Goal: Navigation & Orientation: Find specific page/section

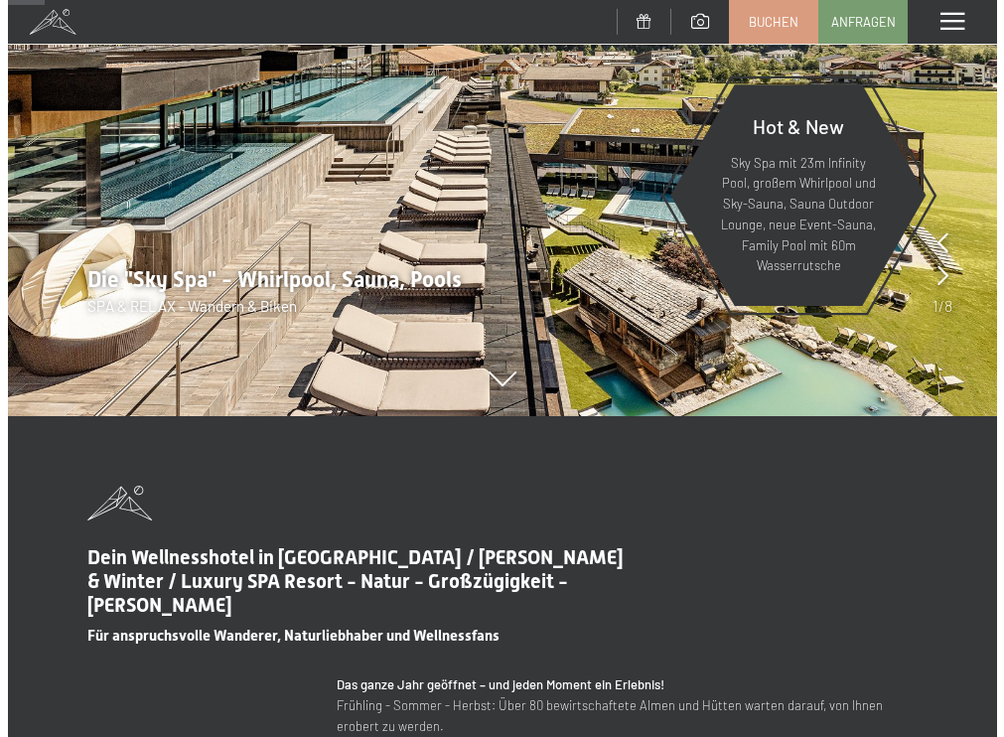
scroll to position [298, 0]
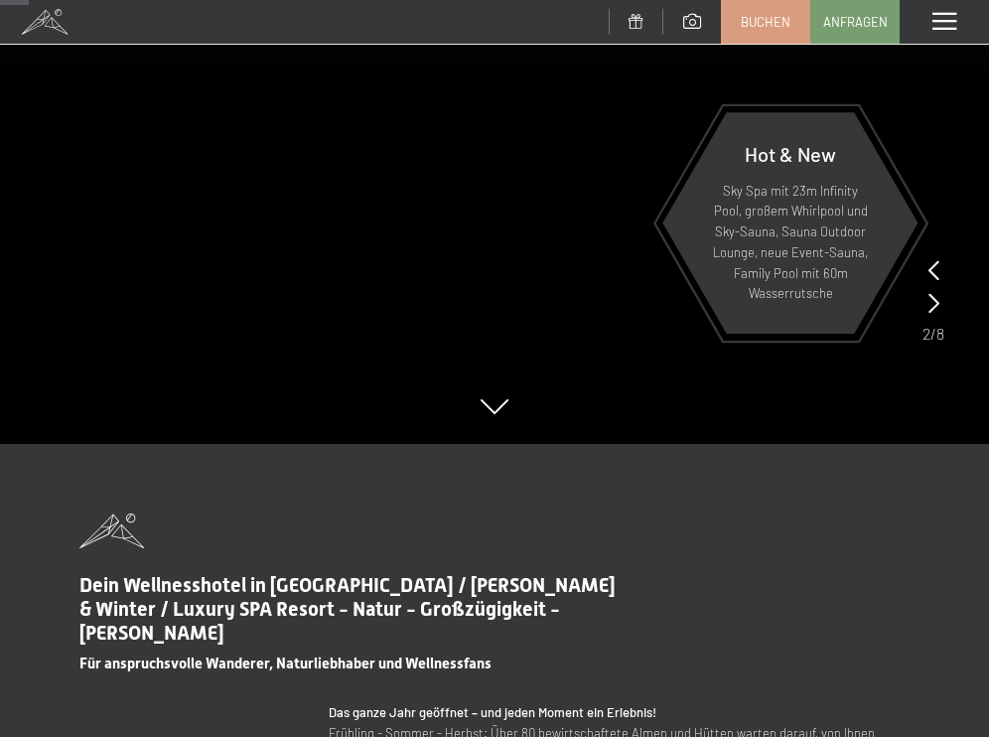
click at [920, 17] on div "Menü" at bounding box center [944, 22] width 89 height 44
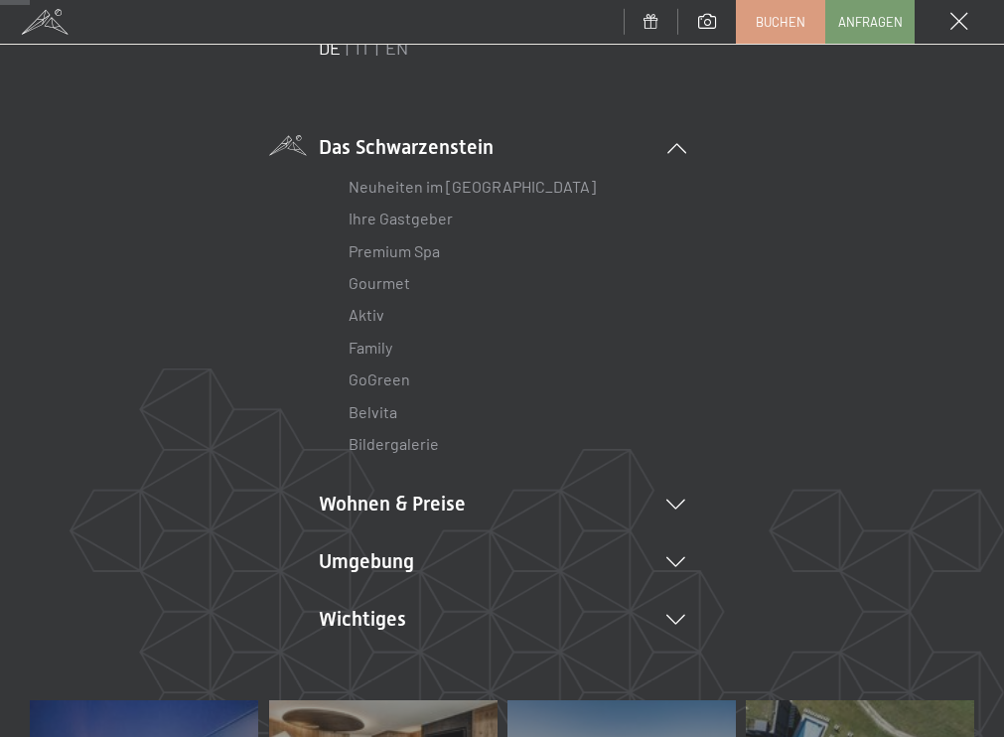
scroll to position [199, 0]
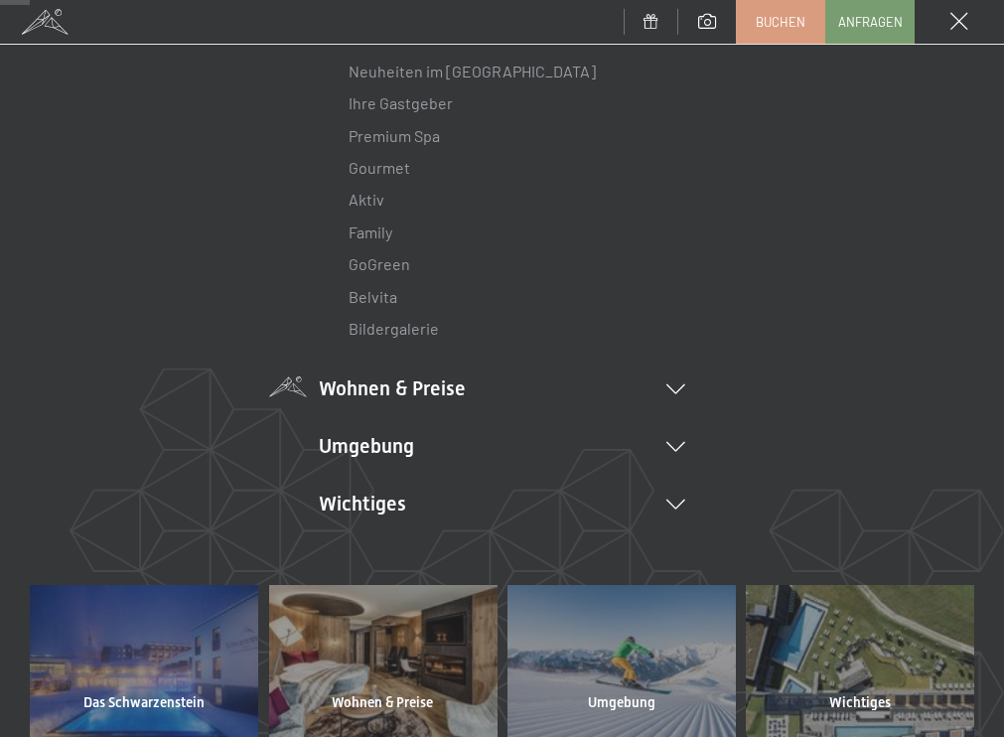
click at [668, 388] on icon at bounding box center [677, 389] width 19 height 10
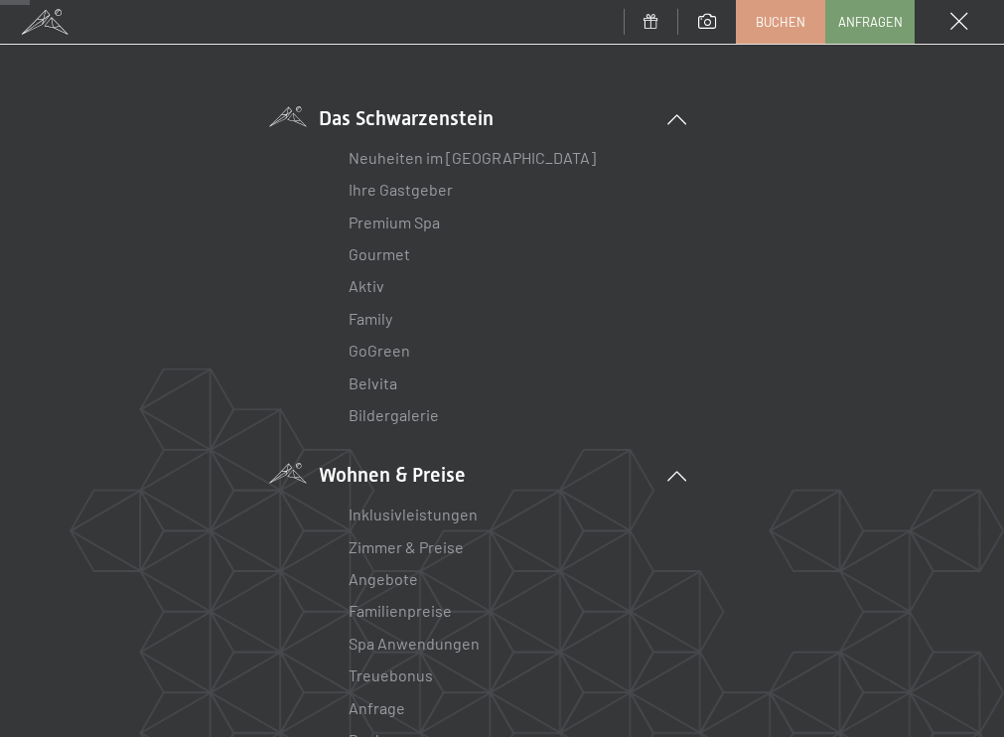
scroll to position [99, 0]
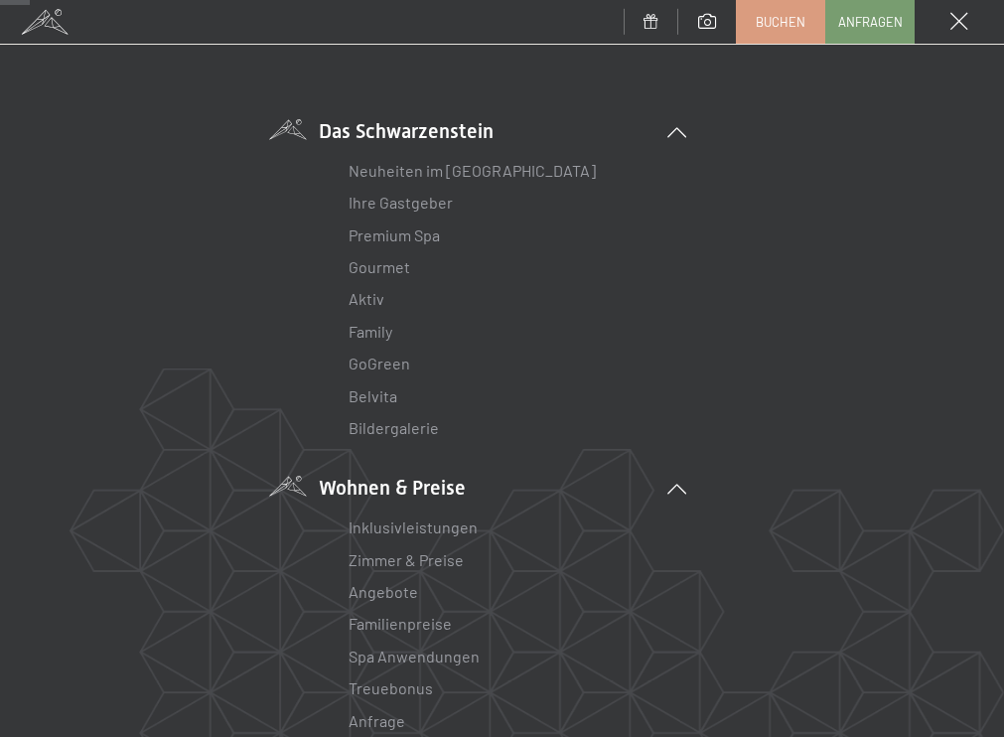
click at [674, 492] on icon at bounding box center [677, 489] width 19 height 10
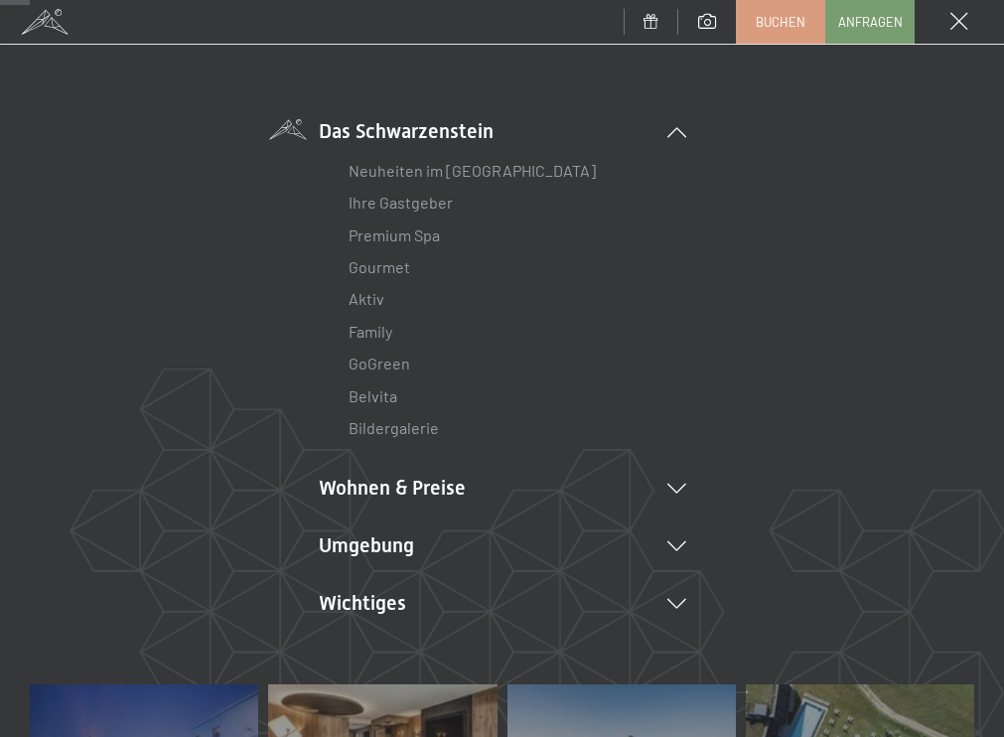
click at [415, 426] on link "Bildergalerie" at bounding box center [394, 427] width 90 height 19
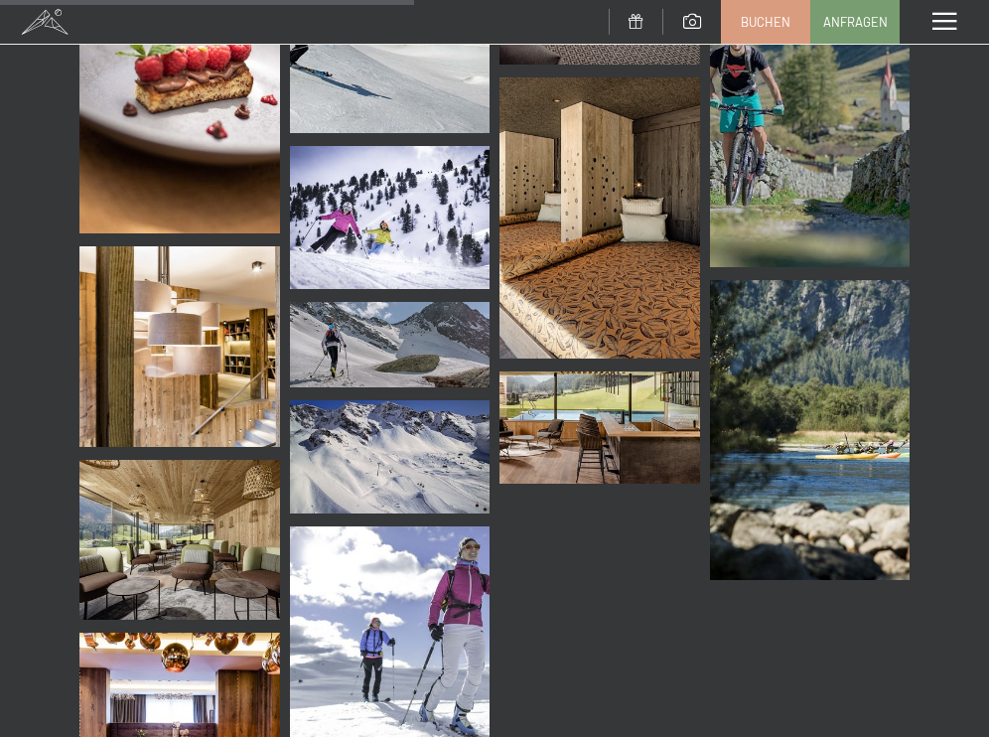
scroll to position [8444, 0]
